Goal: Task Accomplishment & Management: Complete application form

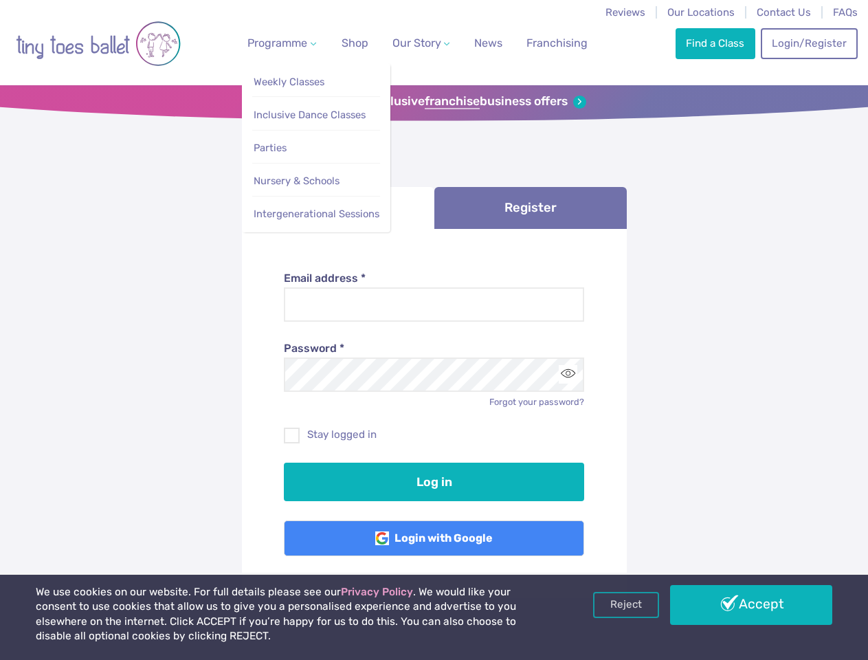
click at [279, 43] on span "Programme" at bounding box center [277, 42] width 60 height 13
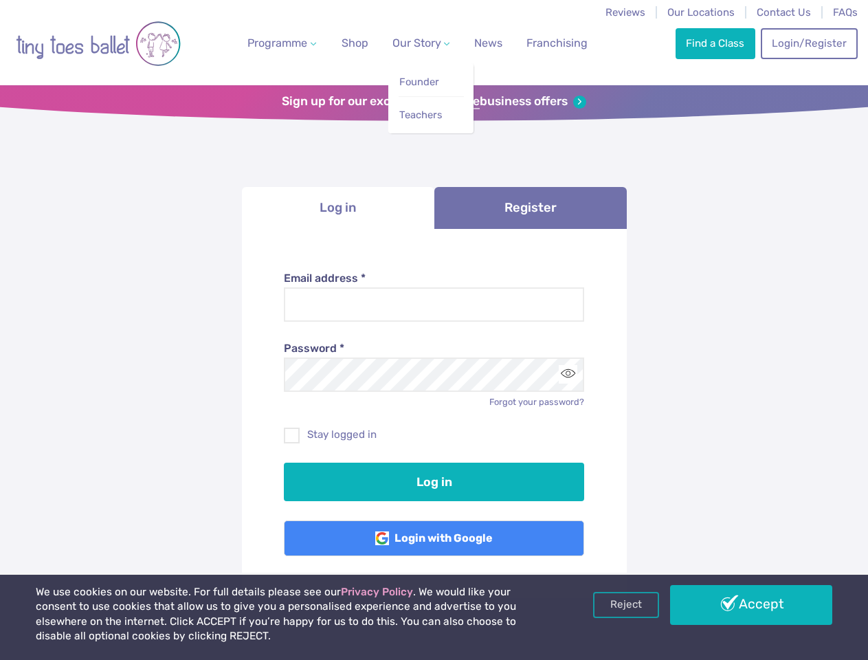
click at [409, 43] on span "Our Story" at bounding box center [416, 42] width 49 height 13
click at [434, 102] on li "Teachers" at bounding box center [431, 111] width 65 height 31
click at [338, 208] on li "Log in" at bounding box center [338, 208] width 192 height 42
click at [531, 208] on link "Register" at bounding box center [530, 208] width 192 height 42
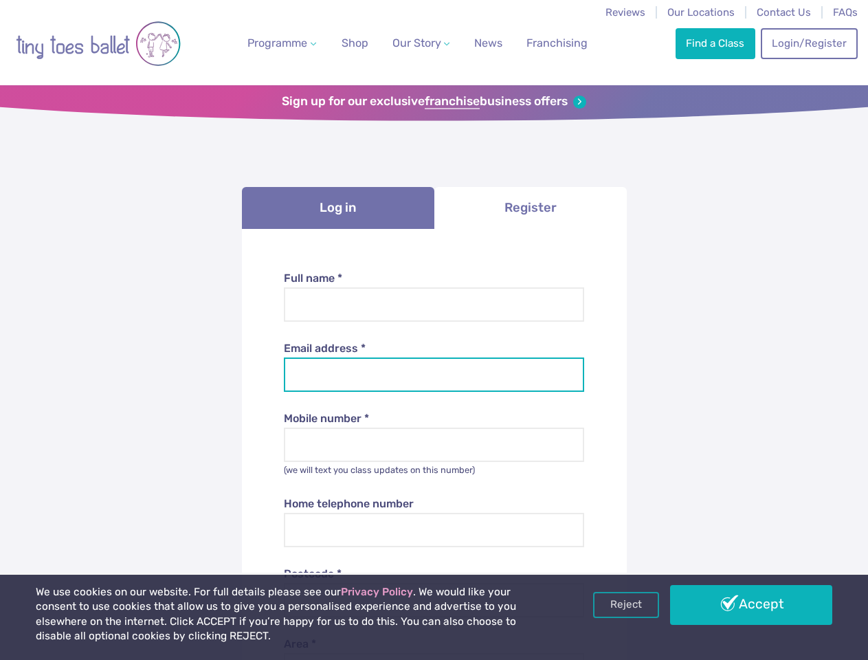
click at [568, 374] on input "Email address *" at bounding box center [434, 374] width 300 height 34
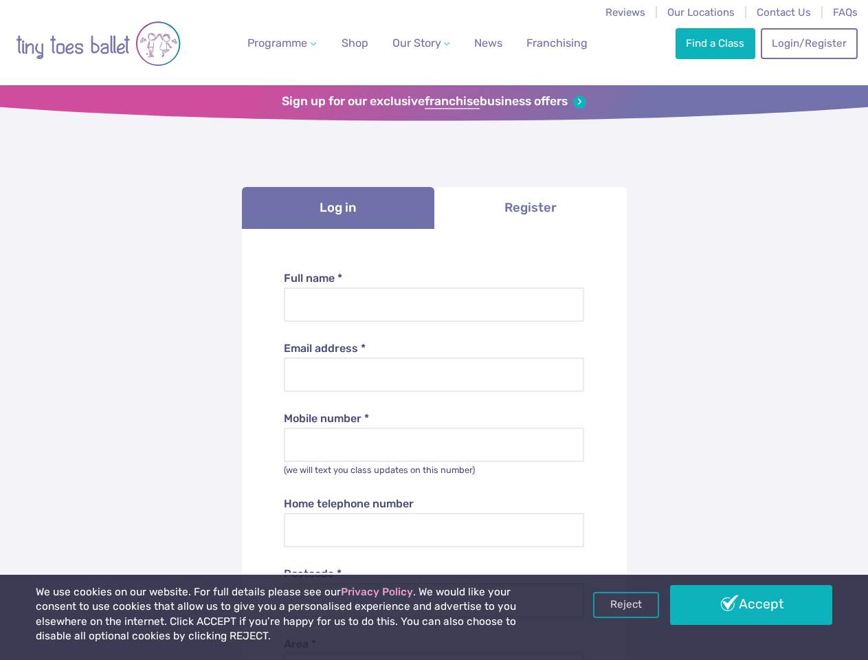
click at [626, 605] on link "Reject" at bounding box center [626, 605] width 66 height 26
